Goal: Task Accomplishment & Management: Use online tool/utility

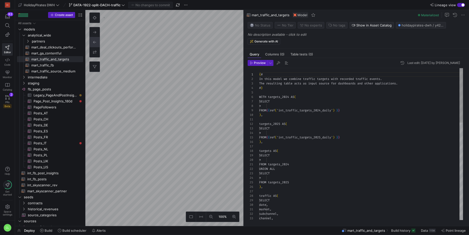
scroll to position [45, 0]
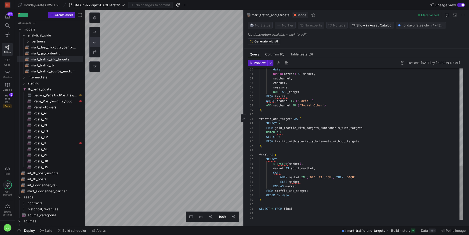
click at [309, 168] on div "date , UPPER ( market ) AS market , subchannel , channel , sessions , NULL AS _…" at bounding box center [361, 9] width 204 height 423
type textarea "* EXCEPT(market), market AS split_market, CASE WHEN market IN ('DE','AT','CH') …"
click at [152, 7] on span "button" at bounding box center [150, 5] width 44 height 6
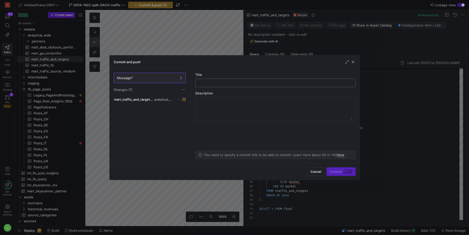
click at [213, 82] on input "text" at bounding box center [275, 83] width 152 height 4
type input "fix typo"
click at [335, 172] on span "Commit ⌘ ⏎" at bounding box center [341, 172] width 23 height 4
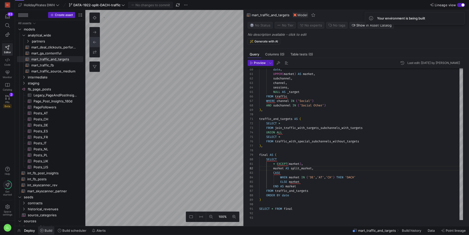
click at [47, 228] on span at bounding box center [46, 231] width 16 height 8
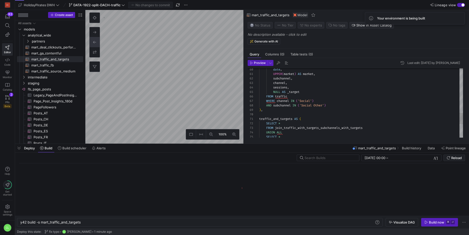
scroll to position [0, 61]
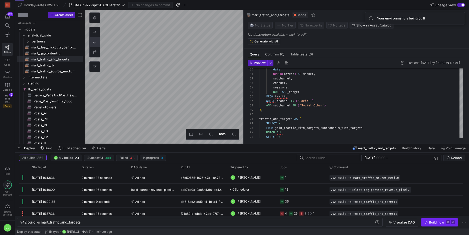
click at [431, 222] on div "Build now" at bounding box center [436, 223] width 15 height 4
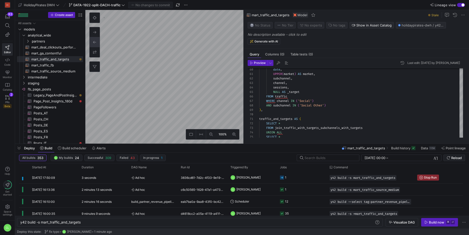
type textarea "{# In this model we provide source and medium fields. #} with traffic as ( SELE…"
type textarea "y42 build -s mart_traffic_source_medium"
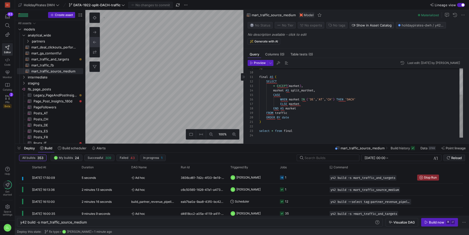
click at [310, 89] on div ") , final AS ( SELECT * EXCEPT ( market ) , market AS split_martket , CASE WHEN…" at bounding box center [361, 82] width 204 height 112
type textarea "final AS ( SELECT * EXCEPT(market), market AS split_market, CASE WHEN market IN…"
click at [320, 112] on div ") , final AS ( SELECT * EXCEPT ( market ) , market AS split_market , CASE WHEN …" at bounding box center [361, 82] width 204 height 112
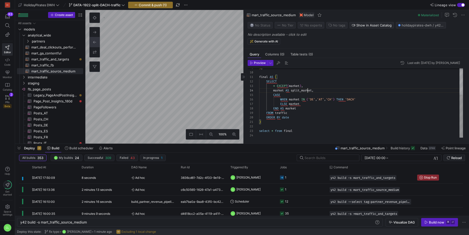
scroll to position [36, 29]
click at [165, 6] on span "Commit & push (1)" at bounding box center [153, 5] width 28 height 4
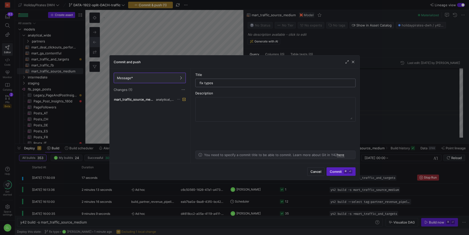
type input "fix typo"
click at [156, 100] on span "analytical_wide" at bounding box center [165, 100] width 19 height 4
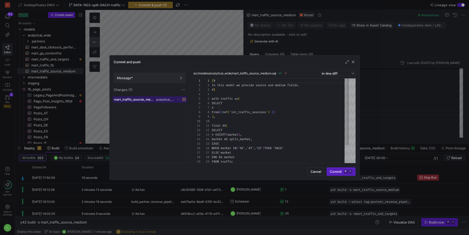
scroll to position [45, 0]
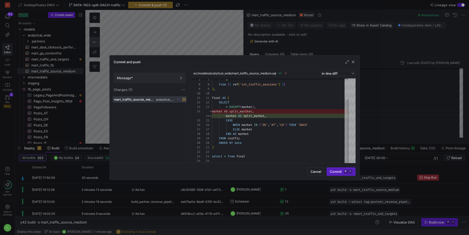
type textarea "final AS ( SELECT * EXCEPT(market), market AS split_market, CASE WHEN market IN…"
drag, startPoint x: 226, startPoint y: 121, endPoint x: 270, endPoint y: 132, distance: 44.9
click at [270, 132] on div "* From { { ref ( 'int_traffic_sessions' ) } } ) , final AS ( SELECT * EXCEPT ( …" at bounding box center [280, 107] width 136 height 113
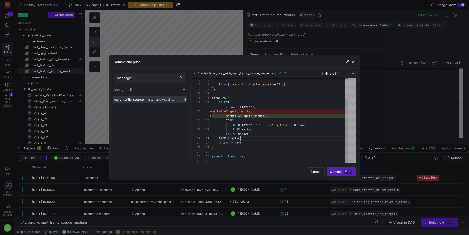
click at [297, 138] on div "* From { { ref ( 'int_traffic_sessions' ) } } ) , final AS ( SELECT * EXCEPT ( …" at bounding box center [280, 107] width 136 height 113
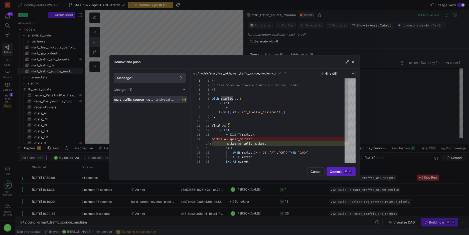
click at [172, 79] on span "Message*" at bounding box center [150, 78] width 66 height 4
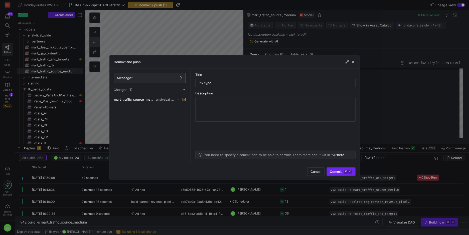
click at [341, 173] on span "Commit ⌘ ⏎" at bounding box center [341, 172] width 23 height 4
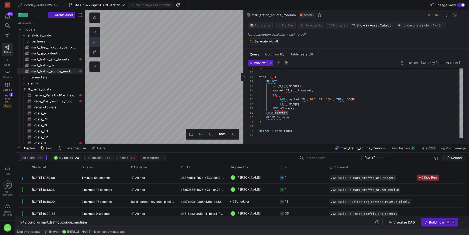
type textarea "{# In this model we combine traffic targets with recorded traffic events. The r…"
type textarea "y42 build -s mart_traffic_and_targets"
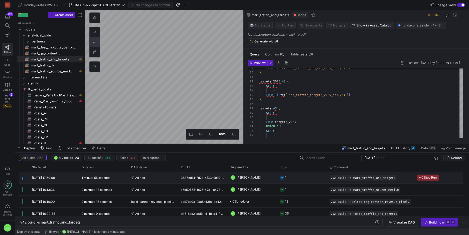
click at [270, 177] on y42-orchestration-triggered-by "CL [PERSON_NAME]" at bounding box center [252, 177] width 44 height 11
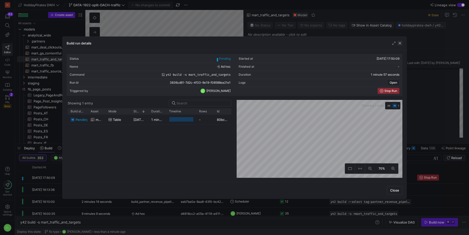
click at [398, 42] on span "button" at bounding box center [399, 43] width 5 height 5
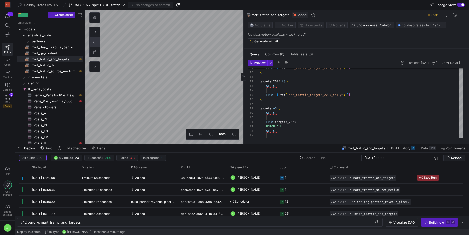
type textarea "{# In this model we provide source and medium fields. #} with traffic as ( SELE…"
type textarea "y42 build -s mart_traffic_source_medium"
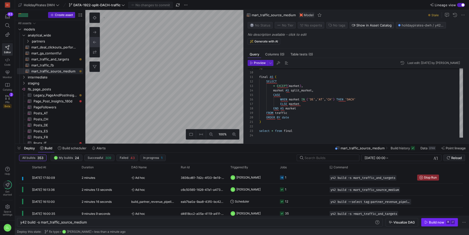
click at [435, 225] on span "button" at bounding box center [439, 223] width 36 height 8
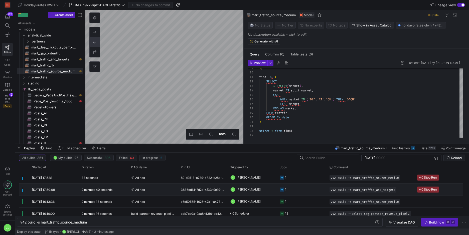
click at [299, 189] on y42-job-status-cell-renderer "1" at bounding box center [302, 189] width 44 height 11
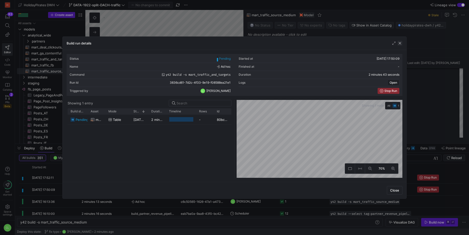
click at [401, 45] on span "button" at bounding box center [399, 43] width 5 height 5
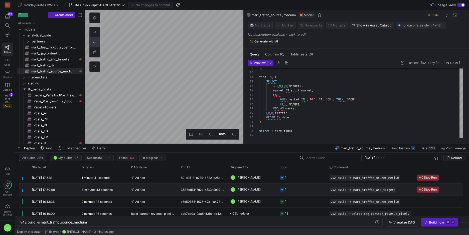
click at [307, 189] on y42-job-status-cell-renderer "1" at bounding box center [302, 189] width 44 height 11
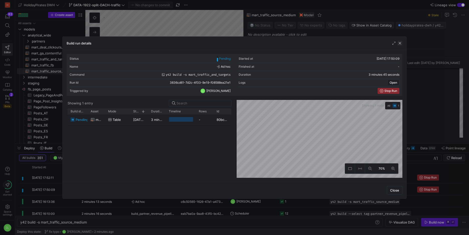
click at [399, 43] on span "button" at bounding box center [399, 43] width 5 height 5
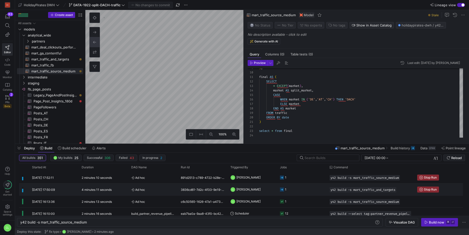
click at [260, 187] on span "[PERSON_NAME]" at bounding box center [248, 190] width 24 height 12
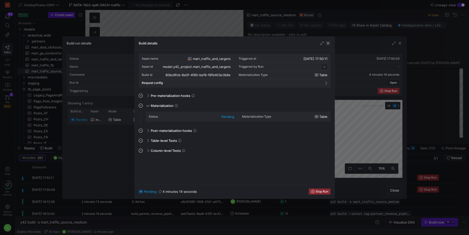
scroll to position [45, 0]
click at [327, 43] on span "button" at bounding box center [327, 43] width 5 height 5
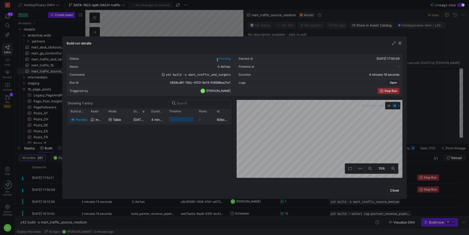
click at [400, 43] on span "button" at bounding box center [399, 43] width 5 height 5
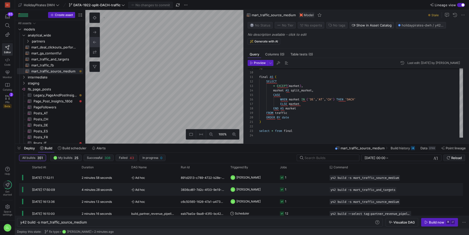
click at [289, 189] on y42-job-status-cell-renderer "1" at bounding box center [302, 189] width 44 height 11
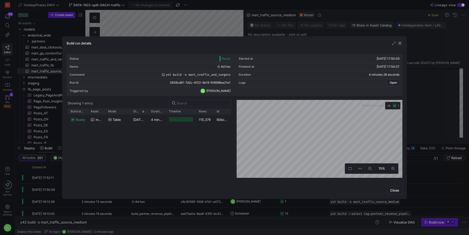
click at [398, 41] on span "button" at bounding box center [399, 43] width 5 height 5
